Goal: Task Accomplishment & Management: Manage account settings

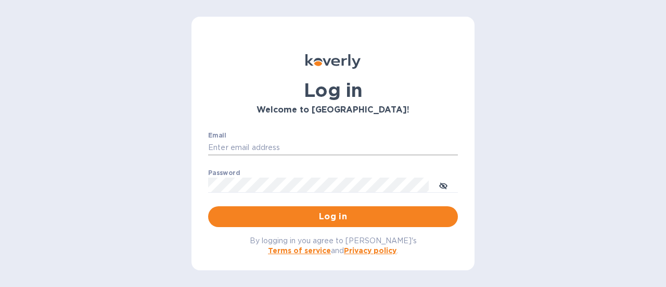
click at [273, 149] on input "Email" at bounding box center [333, 148] width 250 height 16
type input "rick@thevinbin.com"
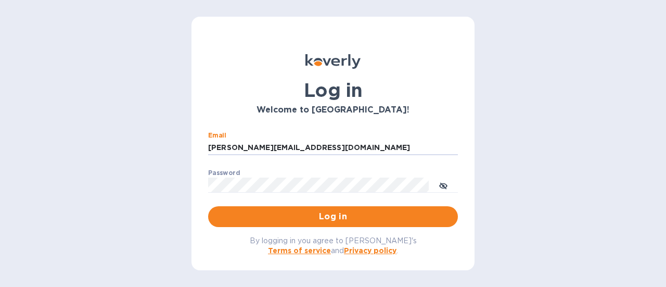
click at [315, 220] on span "Log in" at bounding box center [333, 216] width 233 height 12
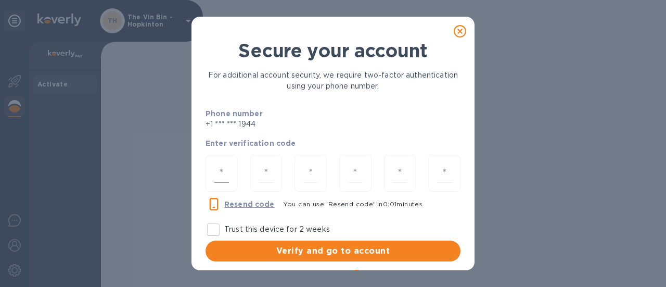
click at [224, 175] on input "number" at bounding box center [221, 172] width 15 height 19
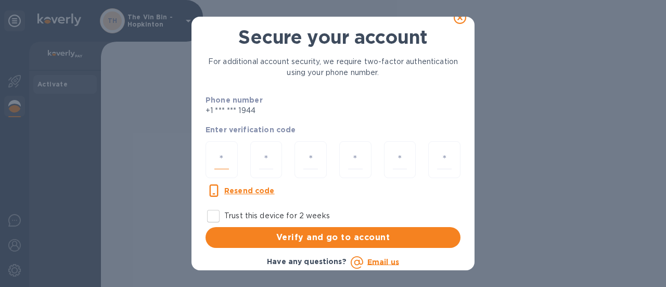
type input "1"
type input "7"
type input "4"
type input "3"
type input "6"
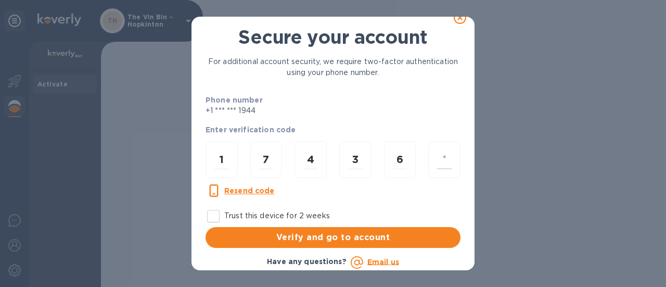
type input "2"
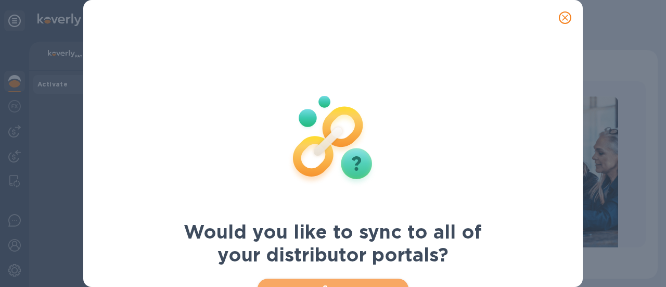
click at [329, 280] on button "Sync" at bounding box center [333, 288] width 151 height 21
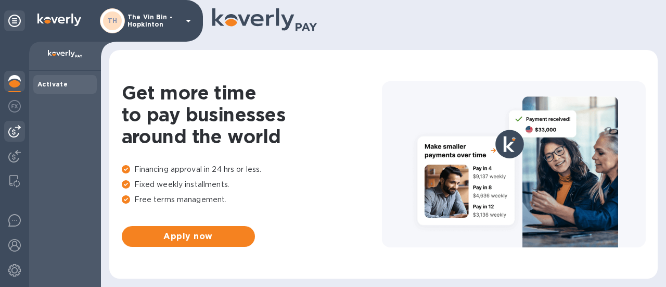
click at [14, 134] on img at bounding box center [14, 131] width 12 height 12
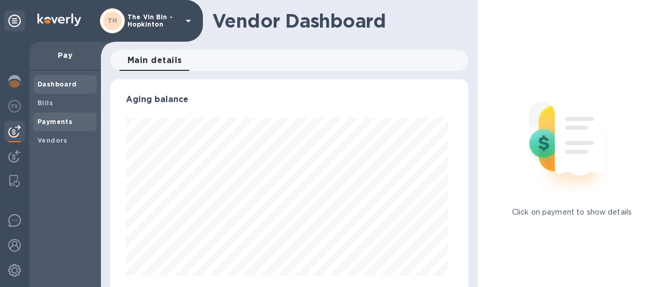
scroll to position [225, 354]
click at [48, 123] on b "Payments" at bounding box center [54, 122] width 35 height 8
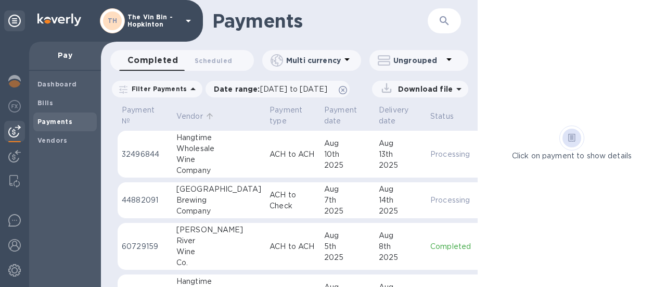
click at [193, 113] on p "Vendor" at bounding box center [189, 116] width 27 height 11
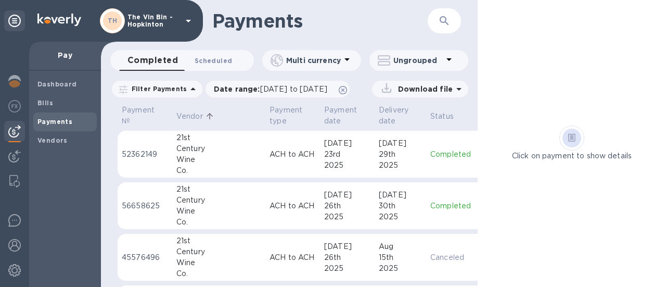
click at [217, 62] on span "Scheduled 0" at bounding box center [213, 60] width 37 height 11
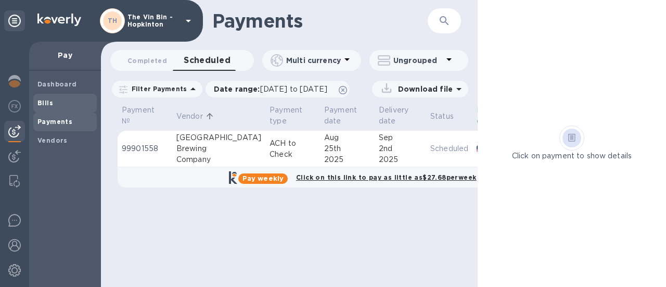
click at [50, 106] on b "Bills" at bounding box center [45, 103] width 16 height 8
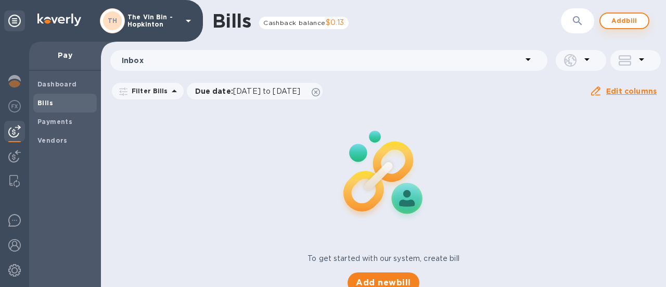
click at [605, 19] on button "Add bill" at bounding box center [625, 20] width 50 height 17
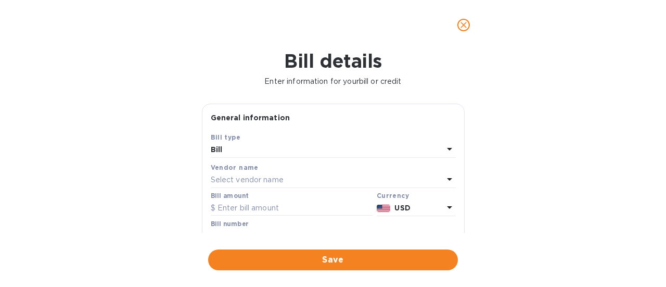
click at [286, 183] on div "Select vendor name" at bounding box center [327, 180] width 233 height 15
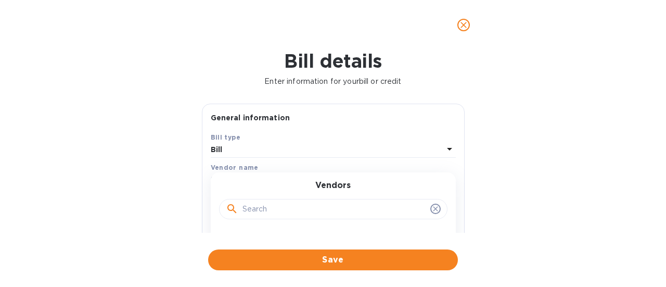
click at [261, 206] on input "text" at bounding box center [335, 209] width 184 height 16
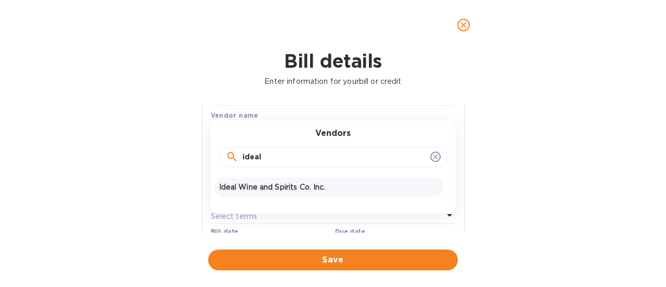
type input "ideal"
click at [272, 183] on p "Ideal Wine and Spirits Co. Inc." at bounding box center [329, 187] width 220 height 11
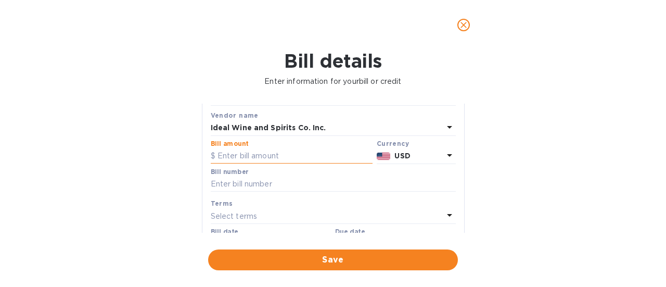
click at [260, 156] on input "text" at bounding box center [292, 156] width 162 height 16
type input "616"
click at [258, 181] on input "text" at bounding box center [333, 184] width 245 height 16
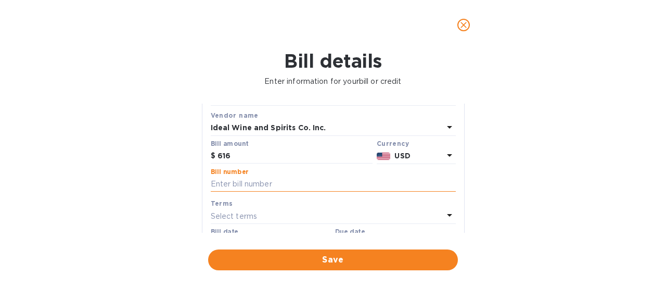
paste input "0254538"
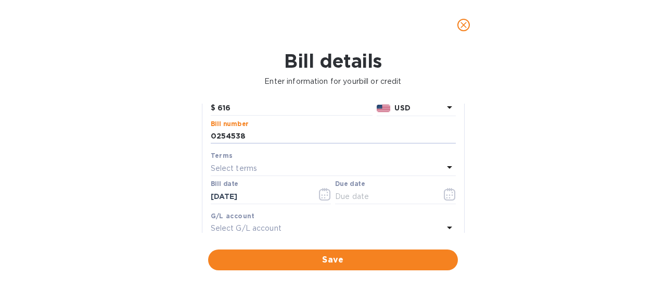
scroll to position [104, 0]
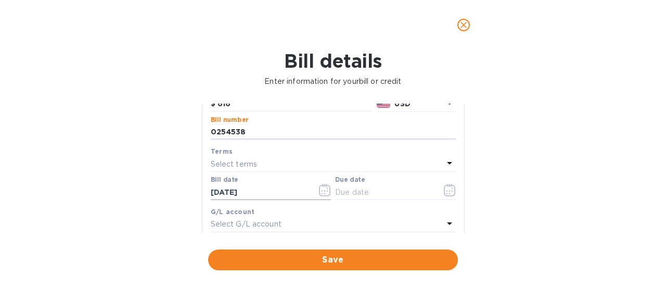
type input "0254538"
click at [322, 189] on icon "button" at bounding box center [325, 190] width 12 height 12
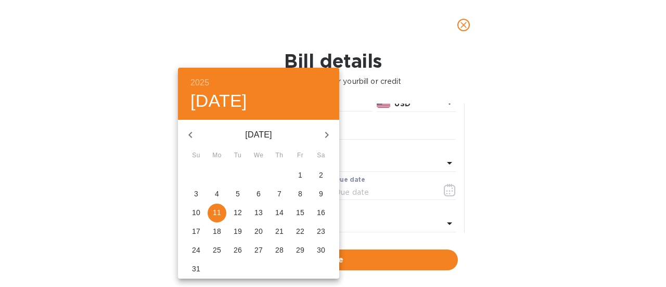
click at [190, 131] on icon "button" at bounding box center [190, 135] width 12 height 12
click at [280, 175] on p "5" at bounding box center [279, 175] width 4 height 10
type input "[DATE]"
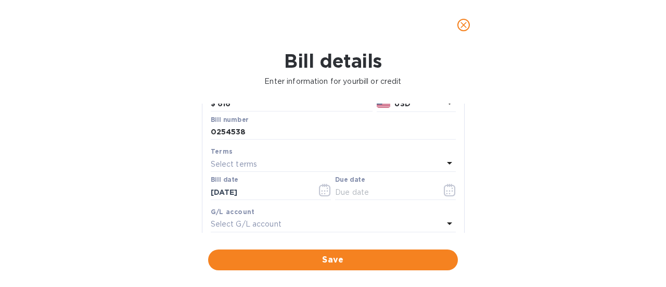
click at [251, 164] on p "Select terms" at bounding box center [234, 164] width 47 height 11
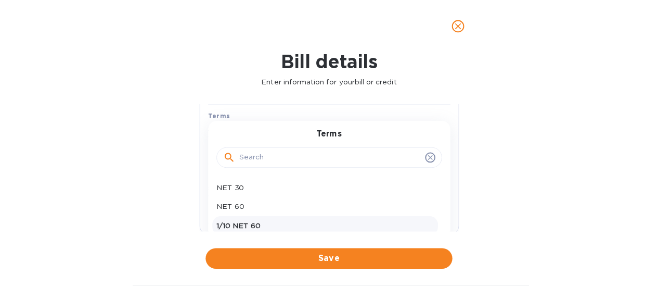
scroll to position [156, 0]
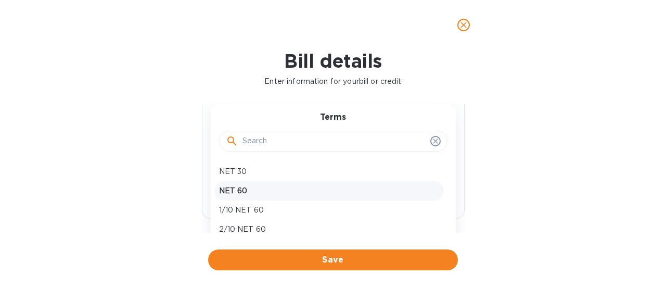
click at [246, 191] on p "NET 60" at bounding box center [329, 190] width 220 height 11
type input "[DATE]"
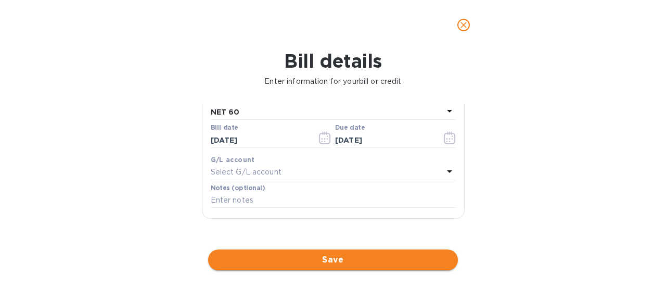
click at [336, 256] on span "Save" at bounding box center [333, 259] width 233 height 12
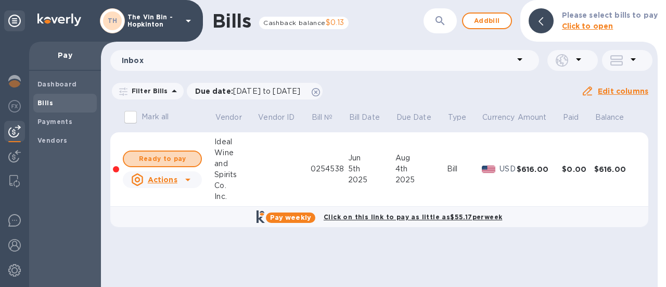
click at [176, 158] on span "Ready to pay" at bounding box center [162, 159] width 60 height 12
checkbox input "true"
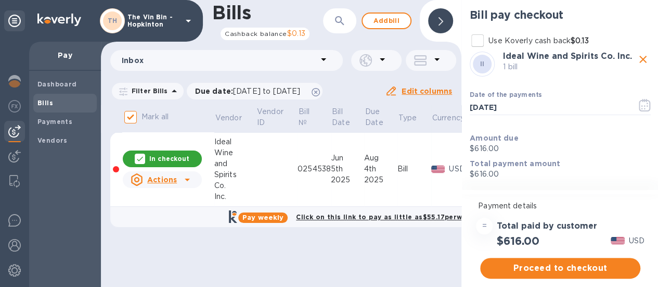
scroll to position [8, 0]
click at [544, 262] on span "Proceed to checkout" at bounding box center [561, 268] width 144 height 12
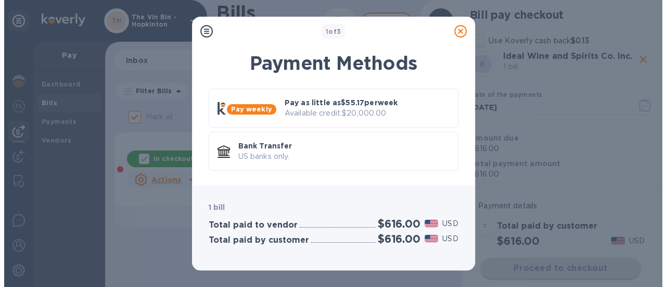
scroll to position [0, 0]
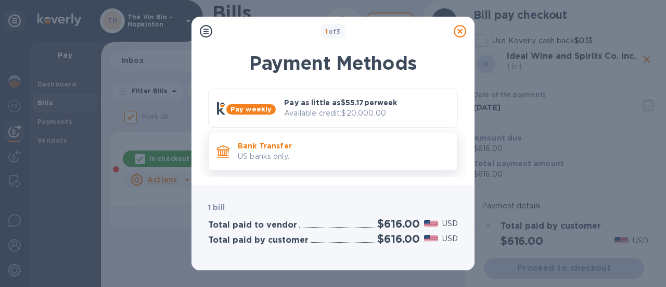
click at [286, 146] on p "Bank Transfer" at bounding box center [343, 146] width 211 height 10
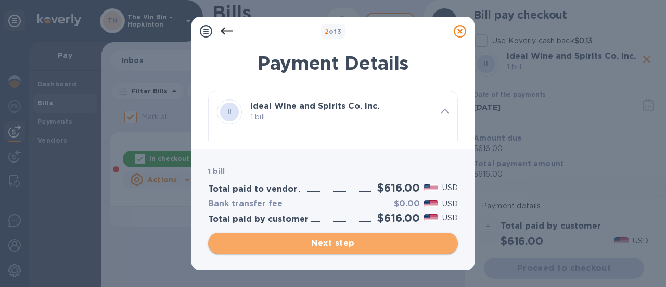
click at [329, 238] on span "Next step" at bounding box center [333, 243] width 233 height 12
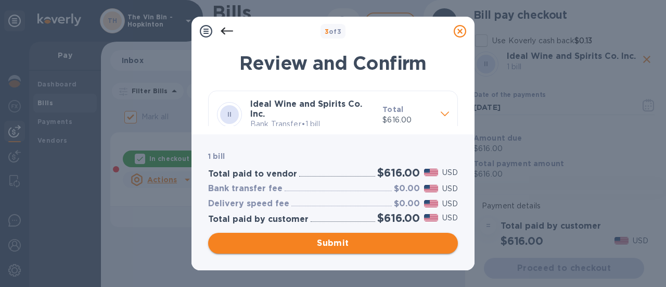
click at [329, 238] on span "Submit" at bounding box center [333, 243] width 233 height 12
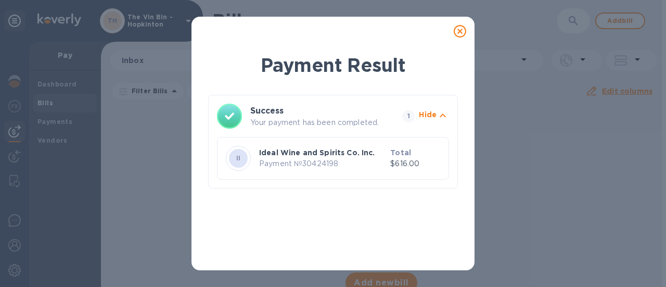
click at [460, 27] on icon at bounding box center [460, 31] width 12 height 12
